Goal: Transaction & Acquisition: Purchase product/service

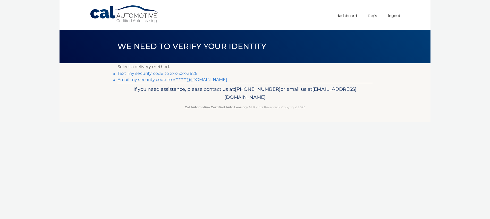
click at [158, 74] on link "Text my security code to xxx-xxx-3626" at bounding box center [158, 73] width 80 height 5
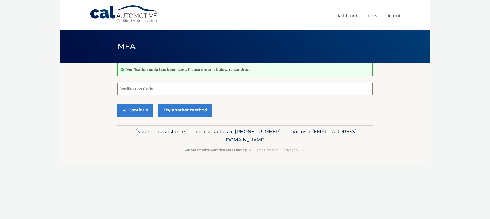
click at [170, 87] on input "Verification Code" at bounding box center [245, 88] width 255 height 13
type input "416875"
click at [136, 109] on button "Continue" at bounding box center [136, 110] width 36 height 13
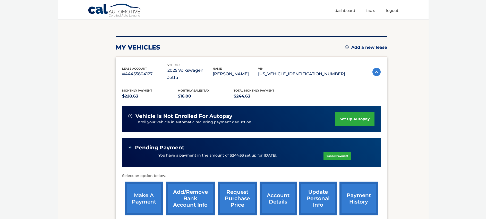
scroll to position [77, 0]
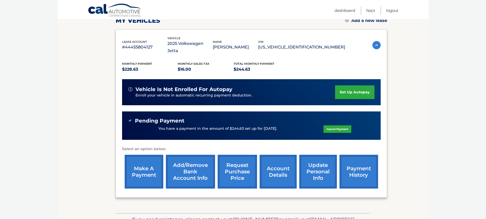
click at [150, 165] on link "make a payment" at bounding box center [144, 172] width 39 height 34
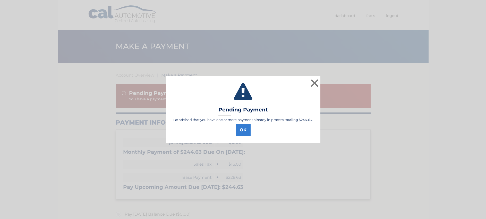
select select "NTk2NjM2OGItM2YyZS00ODE3LTkwNDAtMzNiNmUxNzUxZDUw"
click at [248, 129] on button "OK" at bounding box center [245, 130] width 15 height 12
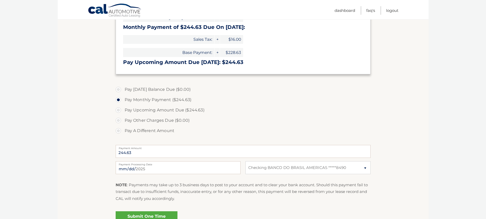
scroll to position [155, 0]
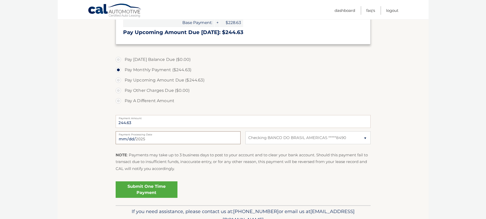
click at [143, 140] on input "[DATE]" at bounding box center [178, 137] width 125 height 13
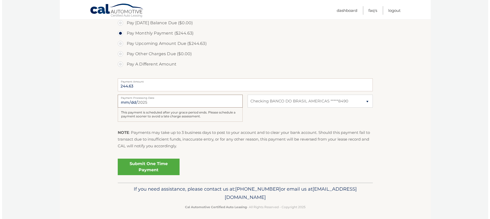
scroll to position [194, 0]
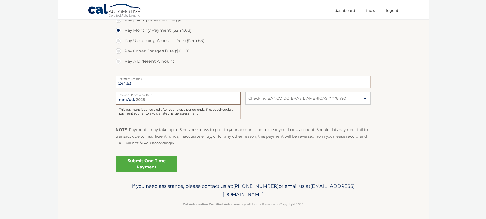
click at [148, 102] on input "[DATE]" at bounding box center [178, 98] width 125 height 13
type input "[DATE]"
click at [168, 164] on link "Submit One Time Payment" at bounding box center [147, 164] width 62 height 16
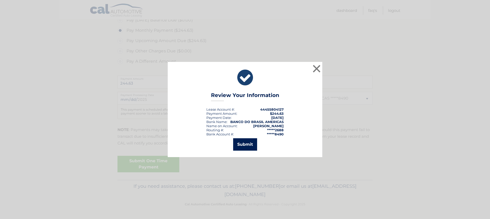
click at [245, 145] on button "Submit" at bounding box center [245, 144] width 24 height 12
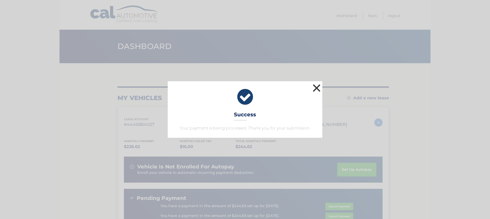
click at [315, 88] on button "×" at bounding box center [317, 88] width 10 height 10
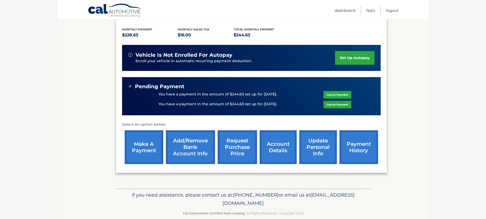
scroll to position [113, 0]
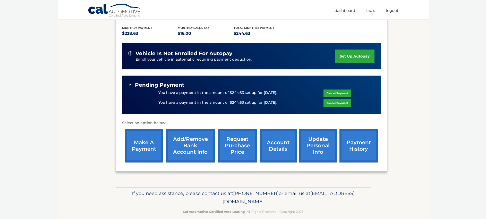
click at [139, 135] on link "make a payment" at bounding box center [144, 146] width 39 height 34
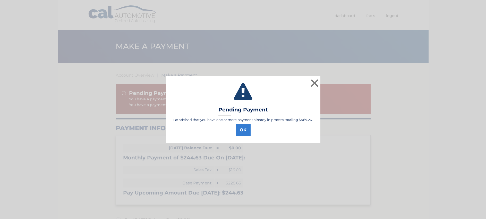
select select "NTk2NjM2OGItM2YyZS00ODE3LTkwNDAtMzNiNmUxNzUxZDUw"
click at [247, 130] on button "OK" at bounding box center [245, 130] width 15 height 12
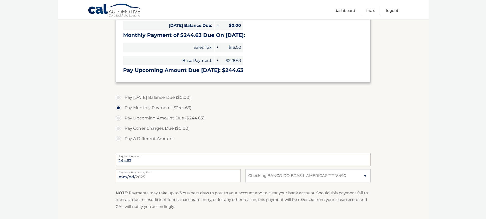
scroll to position [129, 0]
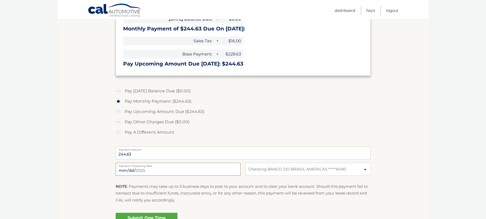
click at [159, 172] on input "2025-08-24" at bounding box center [178, 169] width 125 height 13
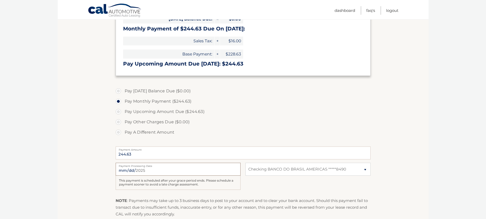
click at [137, 169] on input "2025-11-04" at bounding box center [178, 169] width 125 height 13
type input "2025-11-05"
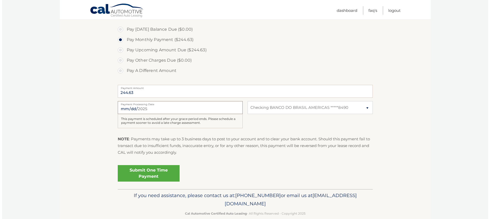
scroll to position [200, 0]
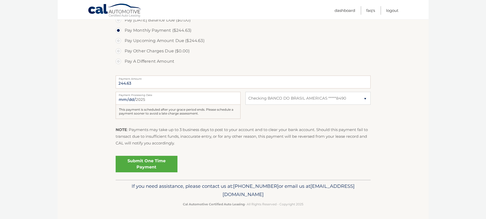
click at [160, 163] on link "Submit One Time Payment" at bounding box center [147, 164] width 62 height 16
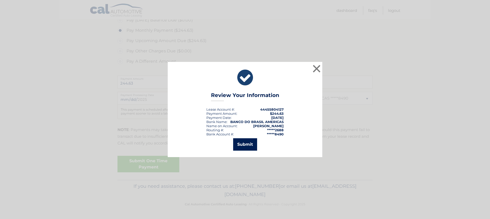
click at [253, 143] on button "Submit" at bounding box center [245, 144] width 24 height 12
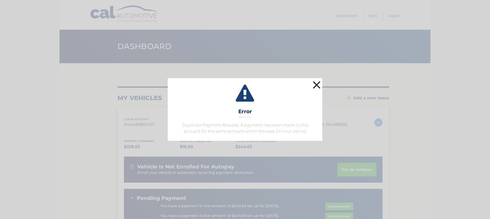
click at [314, 84] on button "×" at bounding box center [317, 85] width 10 height 10
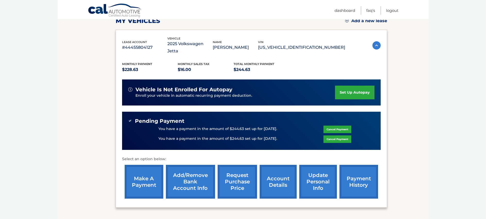
scroll to position [77, 0]
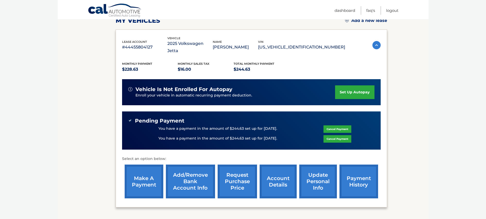
click at [147, 180] on link "make a payment" at bounding box center [144, 181] width 39 height 34
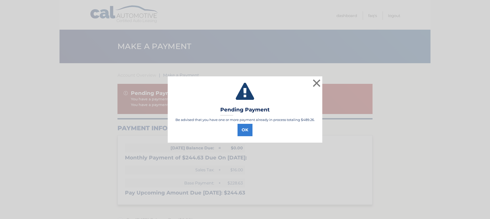
select select "NTk2NjM2OGItM2YyZS00ODE3LTkwNDAtMzNiNmUxNzUxZDUw"
click at [249, 131] on button "OK" at bounding box center [245, 130] width 15 height 12
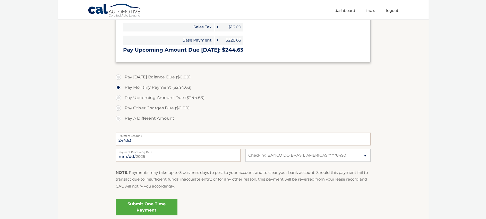
scroll to position [155, 0]
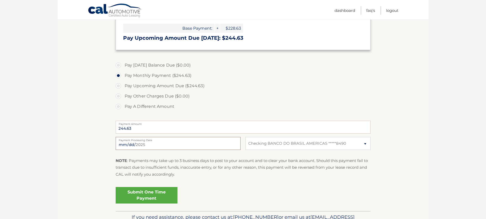
click at [153, 147] on input "[DATE]" at bounding box center [178, 143] width 125 height 13
type input "[DATE]"
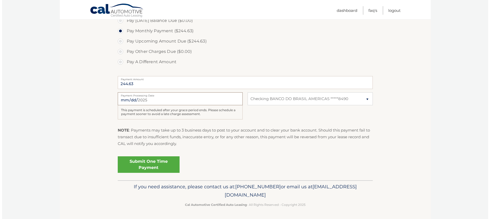
scroll to position [200, 0]
click at [159, 164] on link "Submit One Time Payment" at bounding box center [147, 164] width 62 height 16
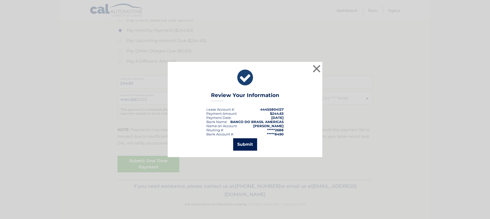
click at [250, 145] on button "Submit" at bounding box center [245, 144] width 24 height 12
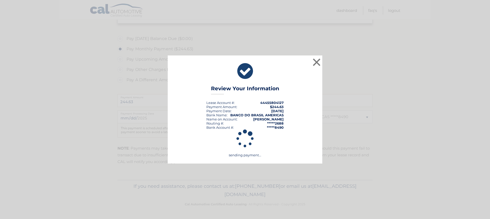
scroll to position [181, 0]
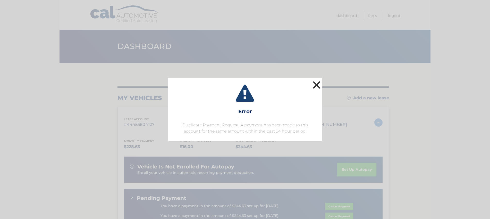
click at [315, 85] on button "×" at bounding box center [317, 85] width 10 height 10
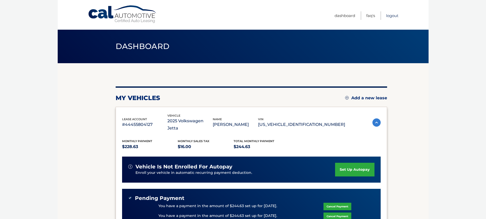
click at [391, 16] on link "Logout" at bounding box center [392, 15] width 12 height 9
